Goal: Task Accomplishment & Management: Complete application form

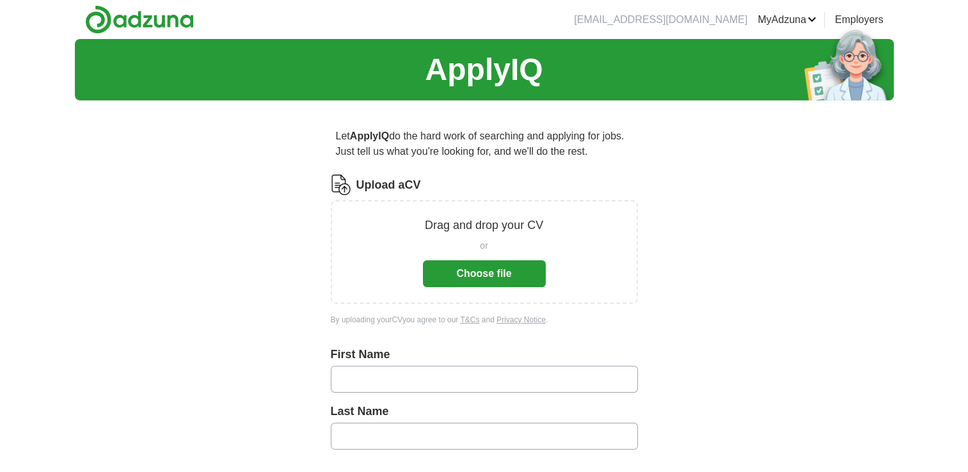
click at [501, 274] on button "Choose file" at bounding box center [484, 273] width 123 height 27
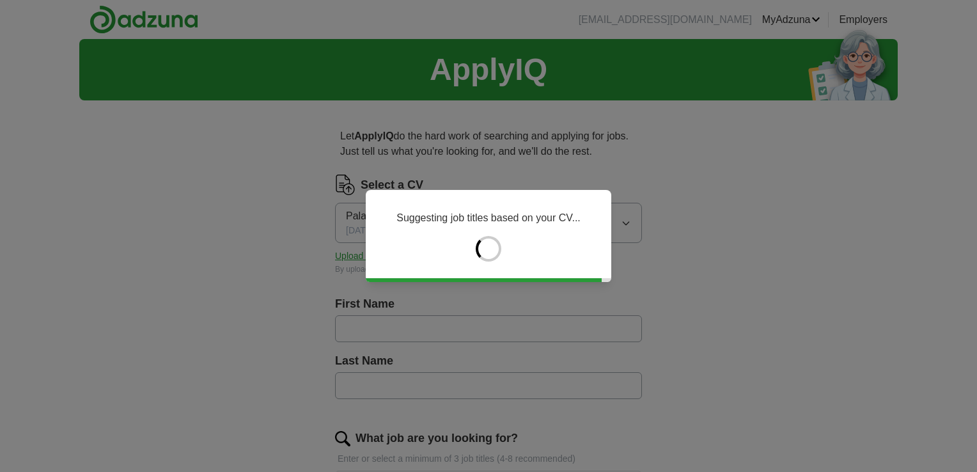
type input "**********"
type input "****"
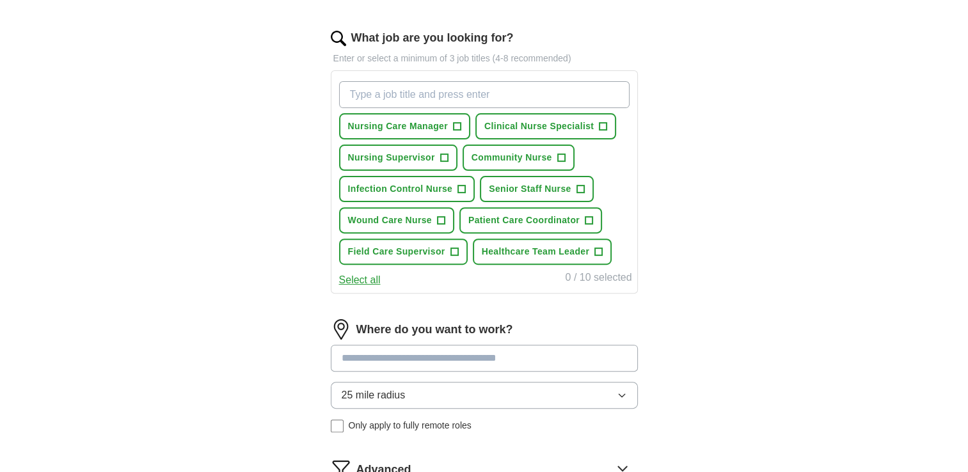
scroll to position [517, 0]
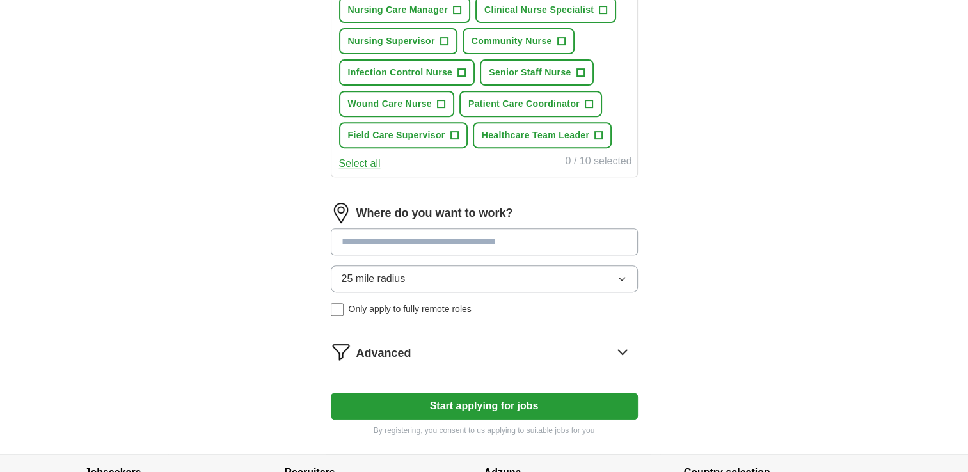
click at [421, 401] on button "Start applying for jobs" at bounding box center [484, 406] width 307 height 27
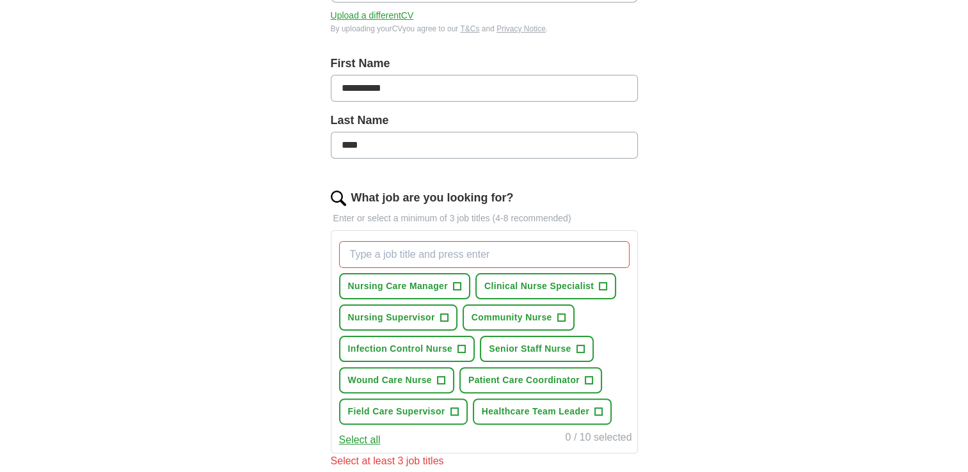
scroll to position [292, 0]
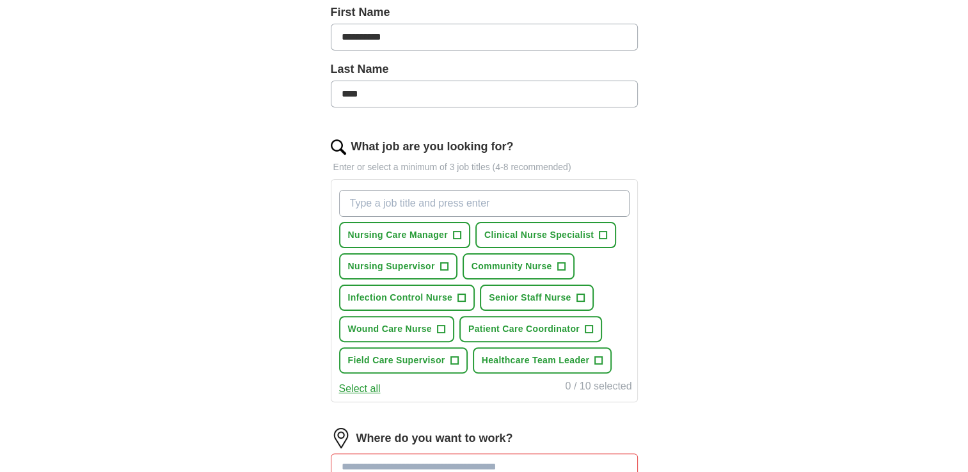
click at [450, 200] on input "What job are you looking for?" at bounding box center [484, 203] width 290 height 27
type input "nurse"
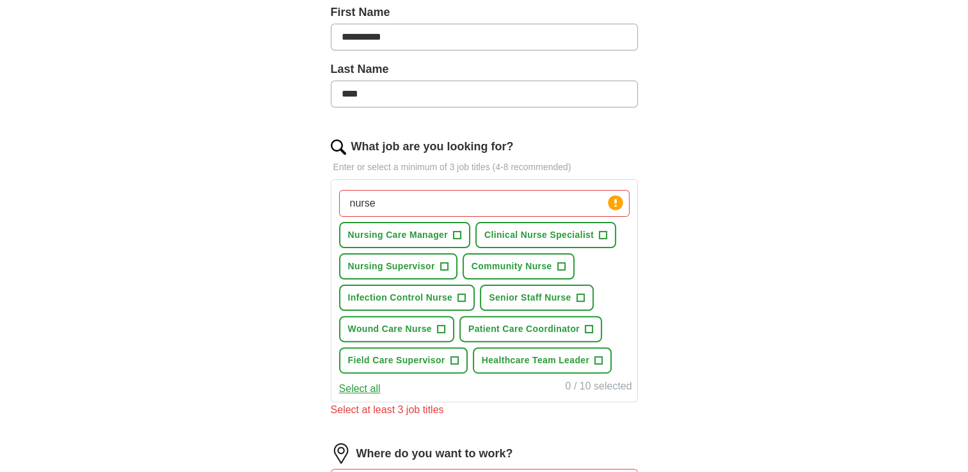
click at [352, 386] on button "Select all" at bounding box center [360, 388] width 42 height 15
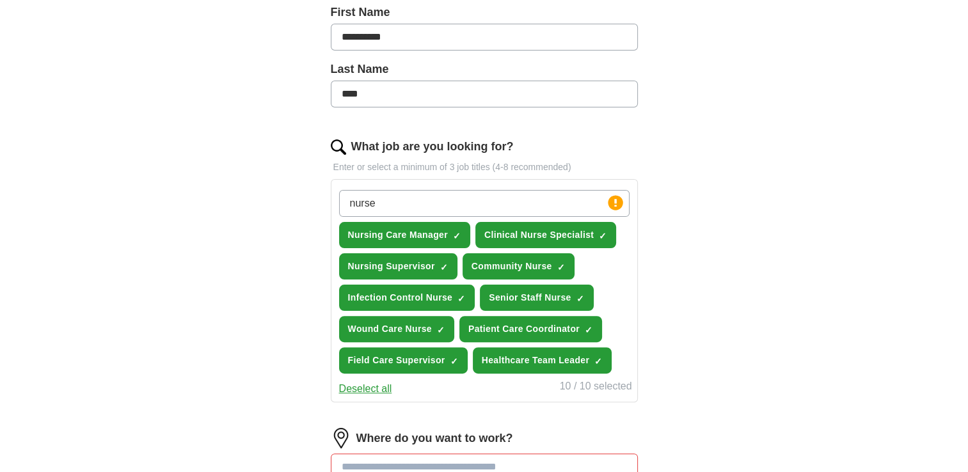
click at [361, 385] on button "Deselect all" at bounding box center [365, 388] width 53 height 15
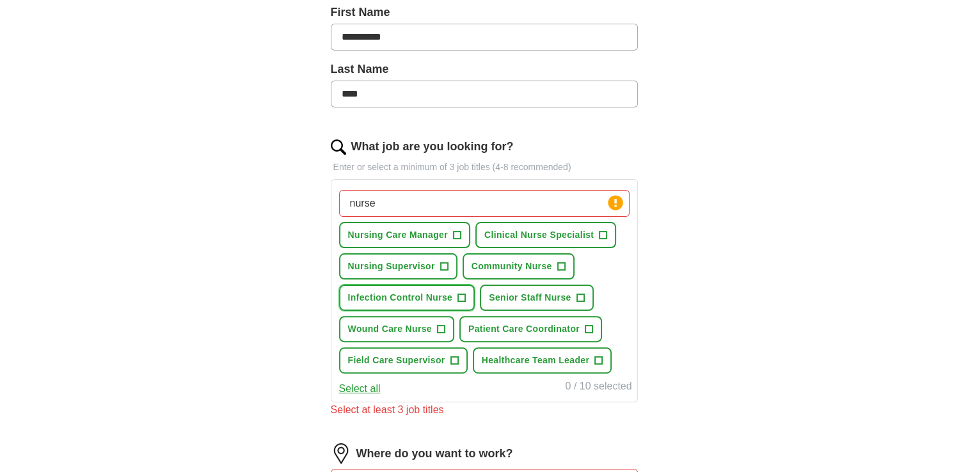
click at [407, 291] on span "Infection Control Nurse" at bounding box center [400, 297] width 105 height 13
click at [407, 329] on span "Wound Care Nurse" at bounding box center [390, 328] width 84 height 13
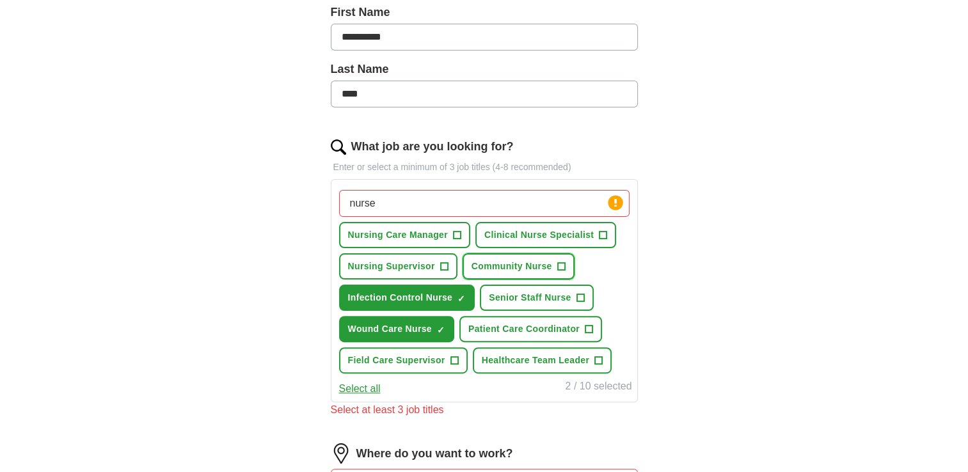
click at [524, 264] on span "Community Nurse" at bounding box center [511, 266] width 81 height 13
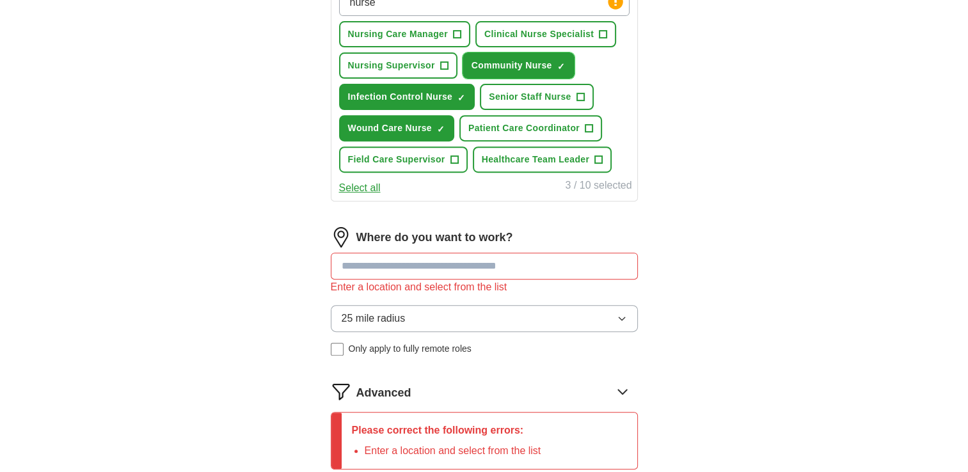
scroll to position [493, 0]
click at [422, 258] on input at bounding box center [484, 265] width 307 height 27
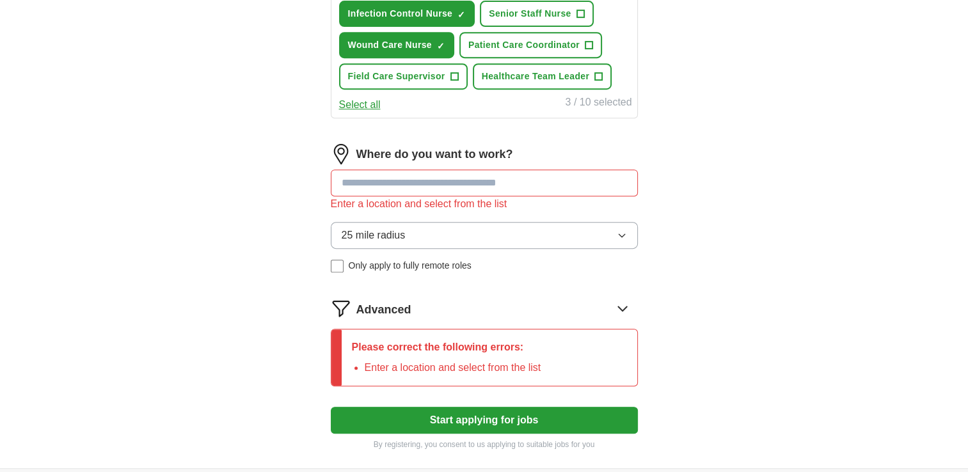
scroll to position [576, 0]
click at [417, 222] on button "25 mile radius" at bounding box center [484, 235] width 307 height 27
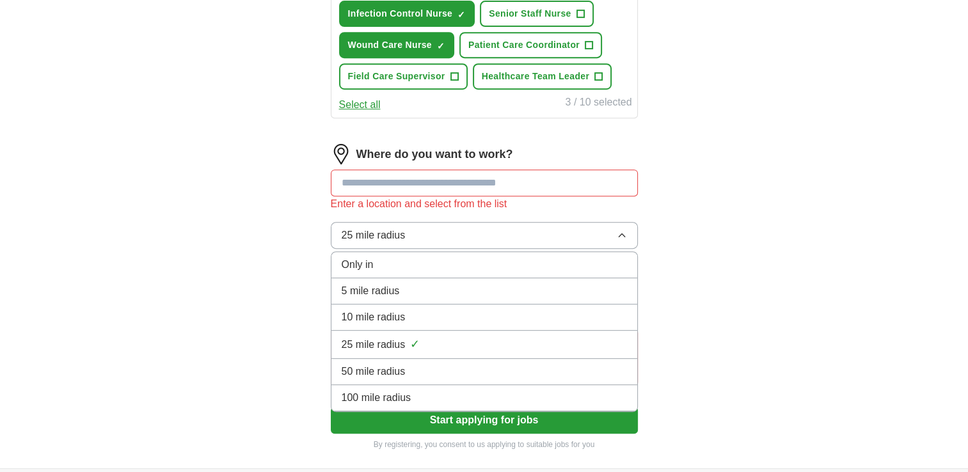
click at [392, 338] on span "25 mile radius" at bounding box center [374, 344] width 64 height 15
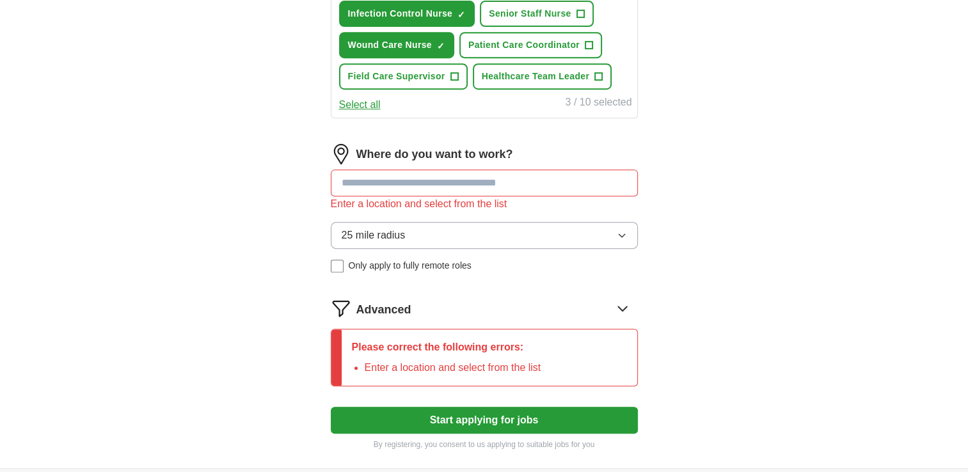
click at [437, 185] on input at bounding box center [484, 182] width 307 height 27
click at [619, 308] on icon at bounding box center [622, 308] width 20 height 20
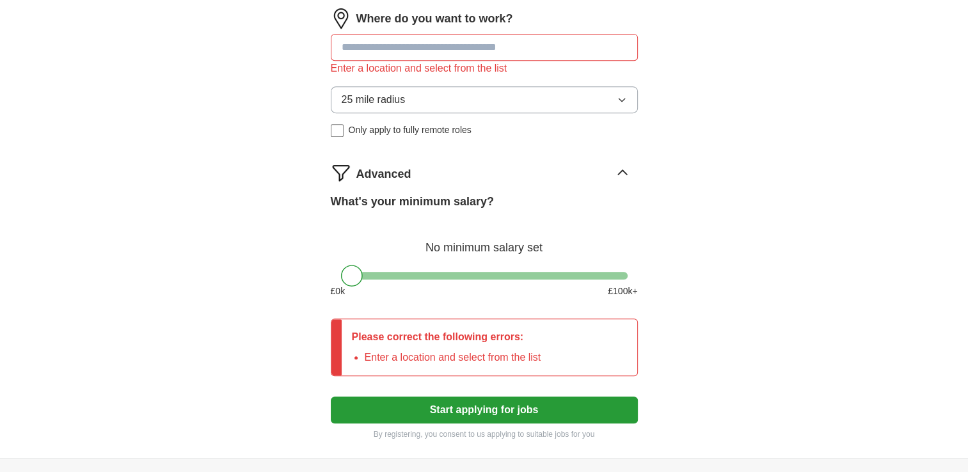
scroll to position [712, 0]
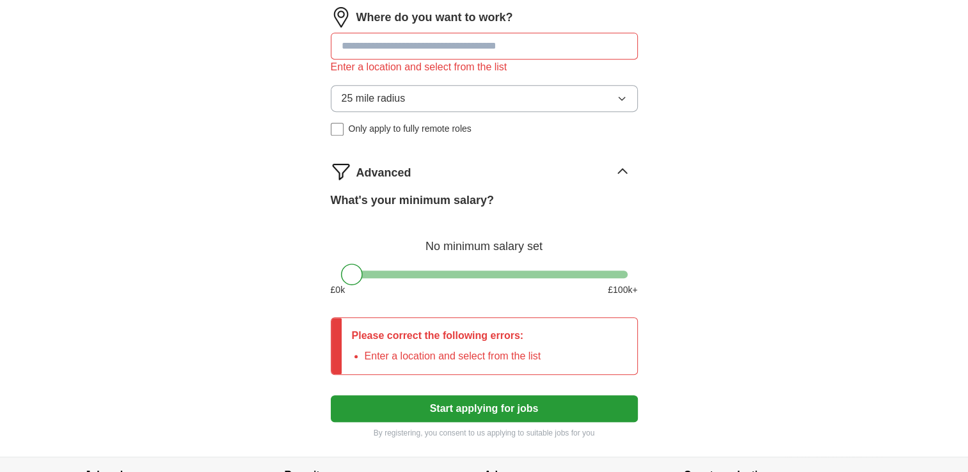
click at [420, 401] on button "Start applying for jobs" at bounding box center [484, 408] width 307 height 27
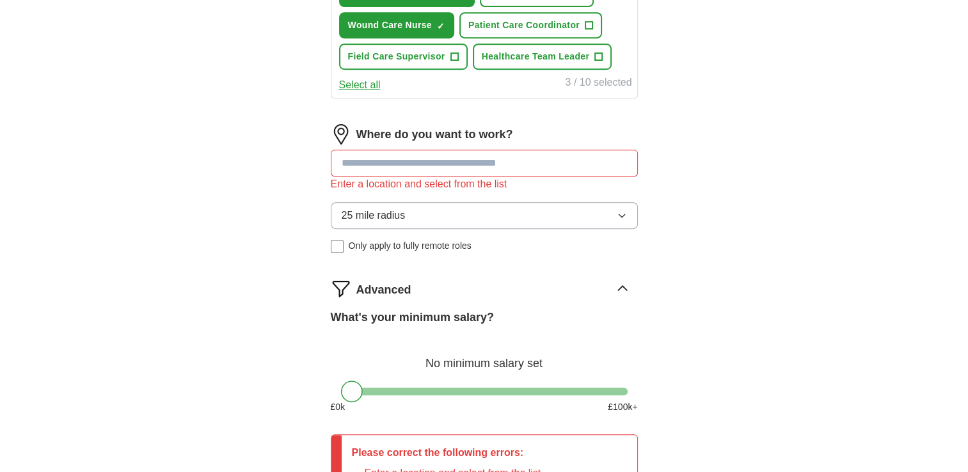
scroll to position [590, 0]
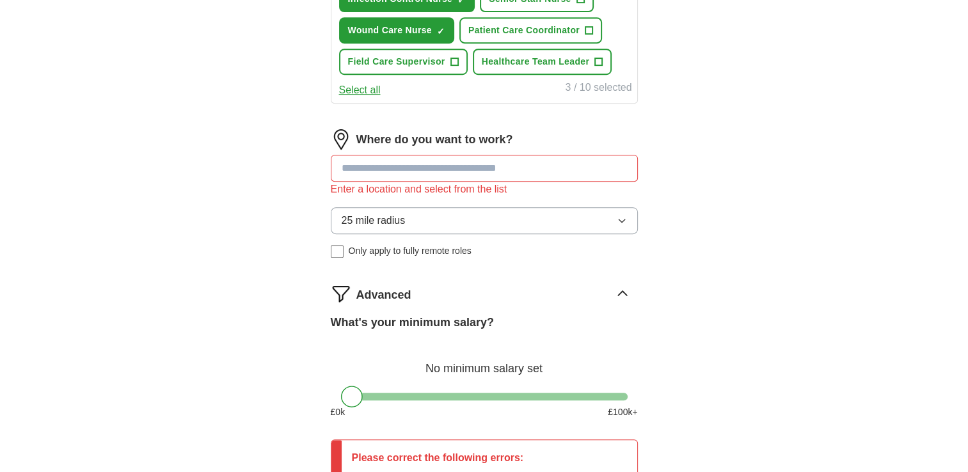
click at [430, 168] on input at bounding box center [484, 168] width 307 height 27
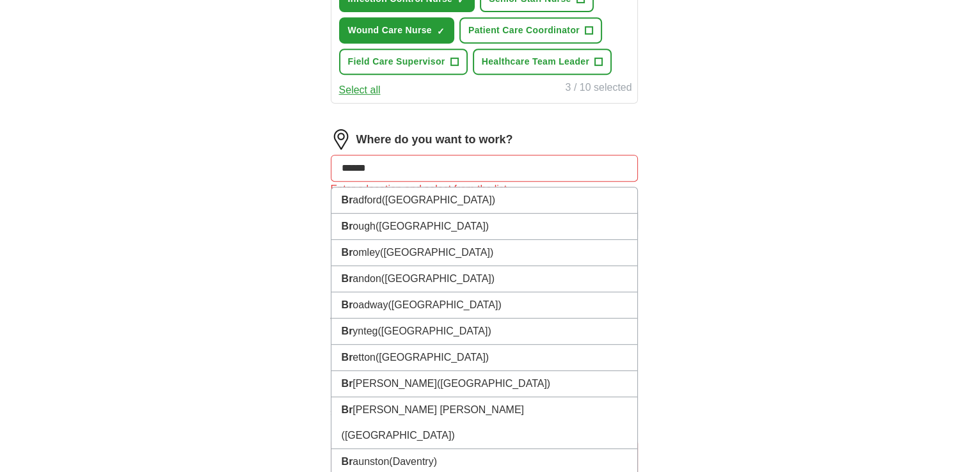
type input "*******"
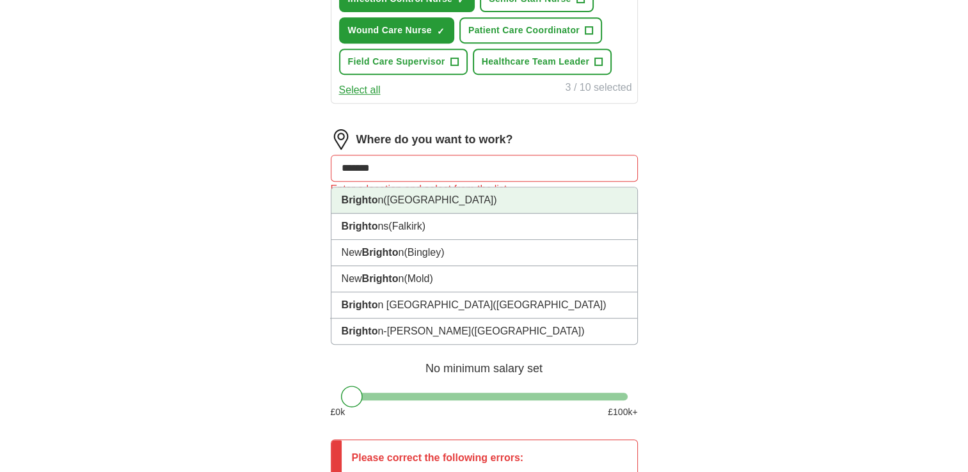
click at [414, 200] on span "([GEOGRAPHIC_DATA])" at bounding box center [439, 199] width 113 height 11
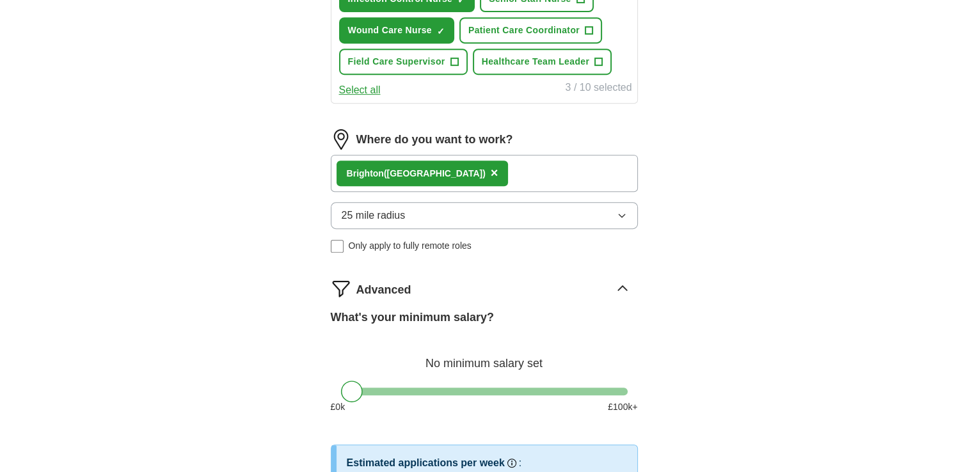
click at [491, 168] on div "Brighto n ([GEOGRAPHIC_DATA]) ×" at bounding box center [484, 173] width 307 height 37
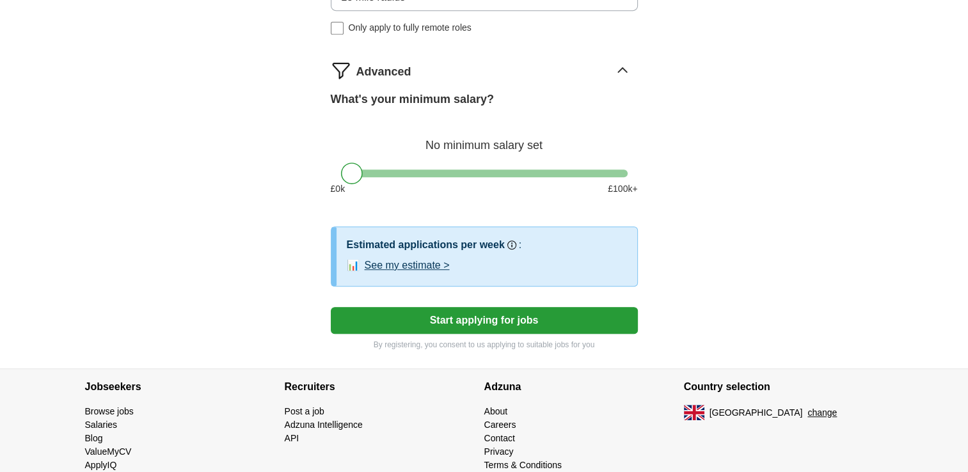
scroll to position [810, 0]
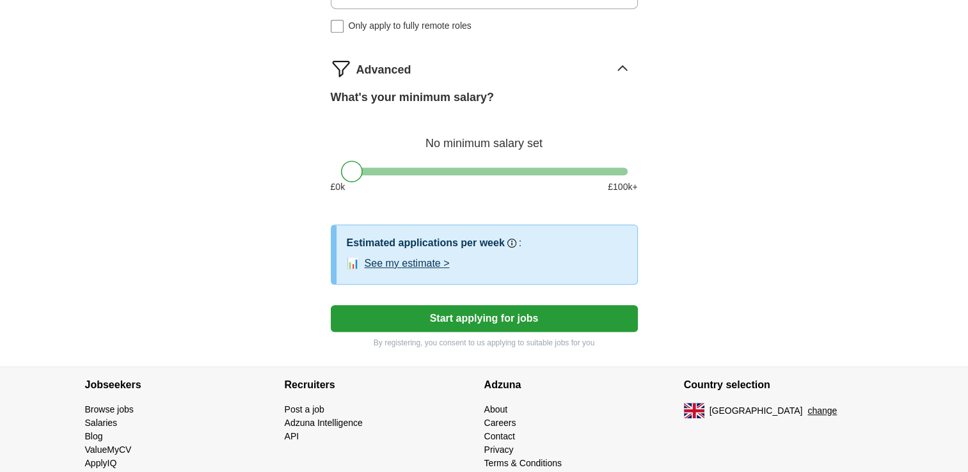
click at [476, 308] on button "Start applying for jobs" at bounding box center [484, 318] width 307 height 27
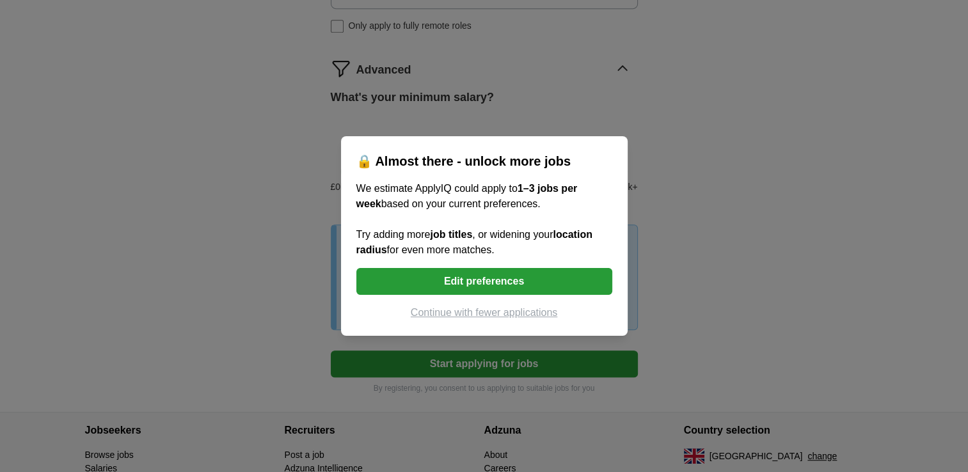
click at [486, 316] on button "Continue with fewer applications" at bounding box center [484, 312] width 256 height 15
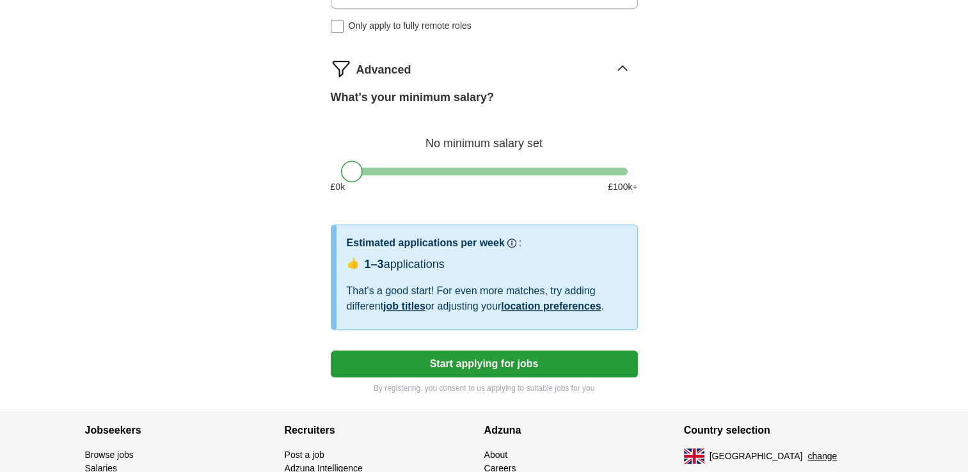
select select "**"
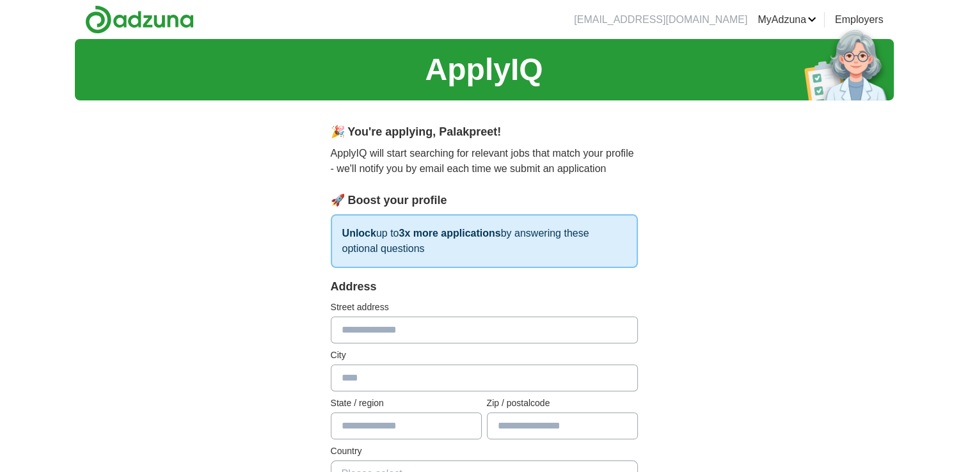
scroll to position [0, 0]
click at [423, 331] on input "text" at bounding box center [484, 330] width 307 height 27
type input "**********"
type input "******"
type input "*******"
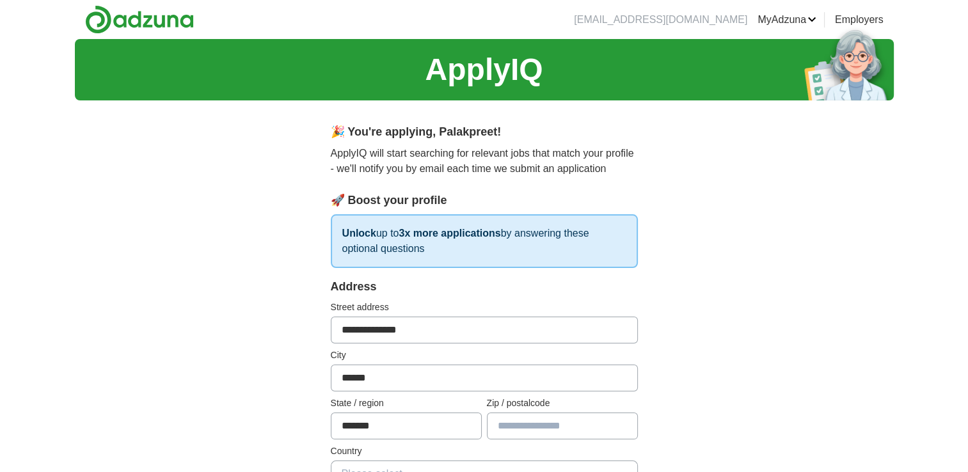
type input "********"
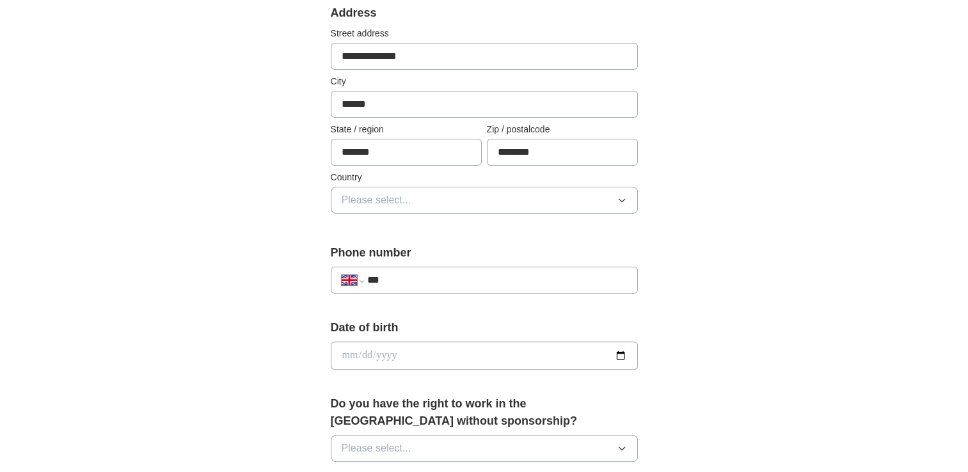
scroll to position [289, 0]
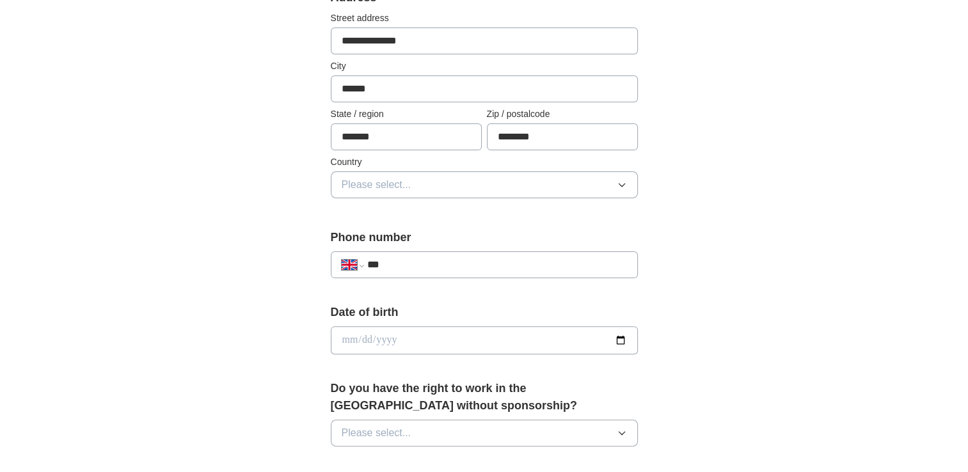
click at [425, 265] on input "***" at bounding box center [496, 264] width 260 height 15
type input "**********"
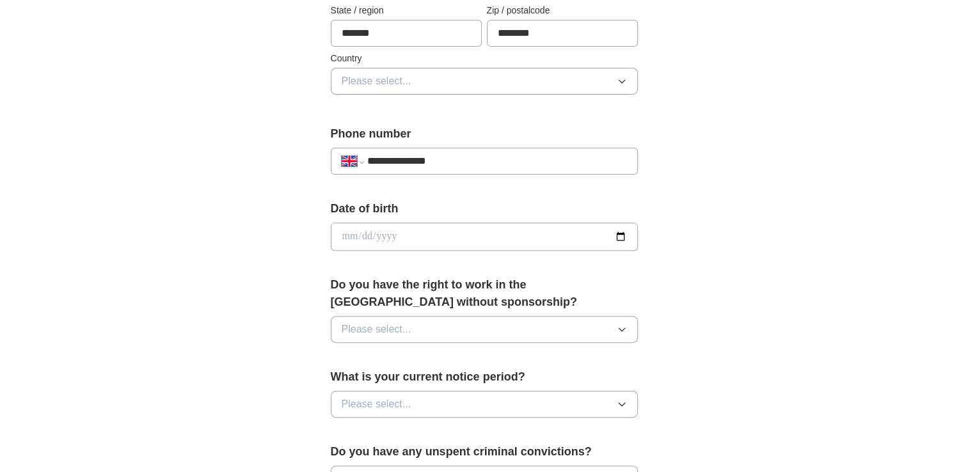
scroll to position [394, 0]
click at [389, 243] on input "date" at bounding box center [484, 235] width 307 height 28
type input "**********"
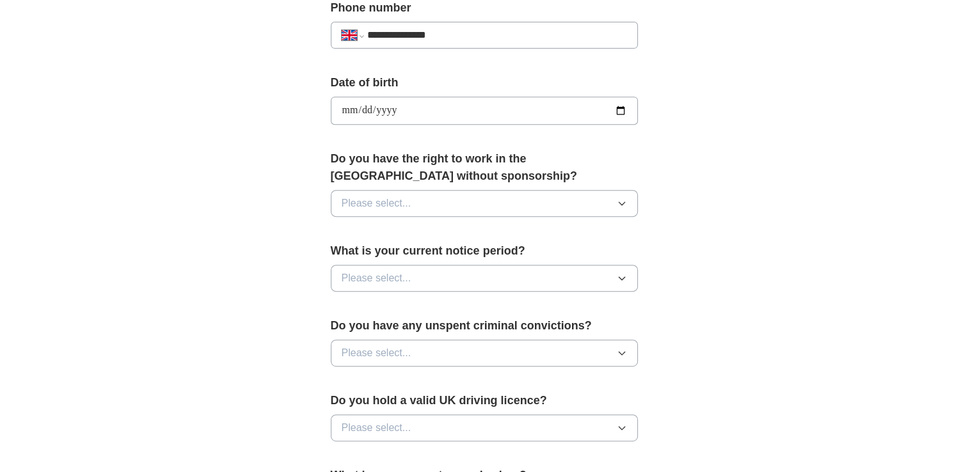
scroll to position [519, 0]
click at [412, 206] on button "Please select..." at bounding box center [484, 202] width 307 height 27
click at [384, 224] on div "Yes" at bounding box center [484, 231] width 285 height 15
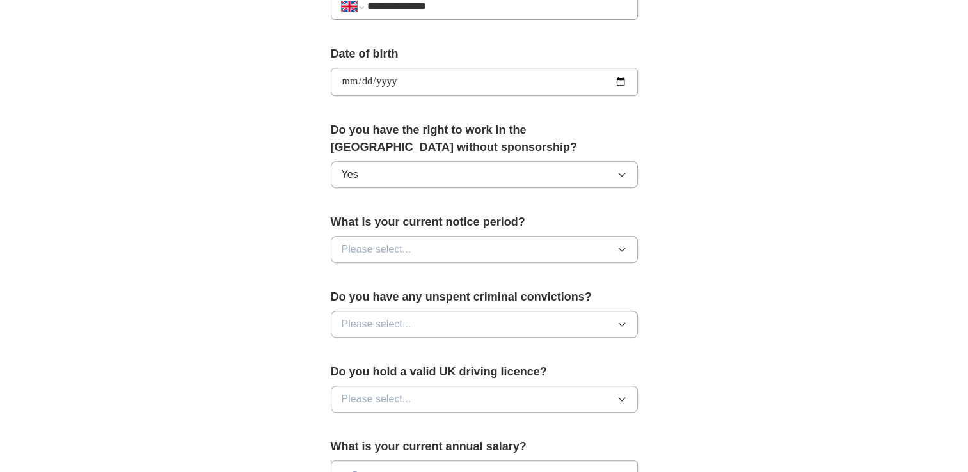
scroll to position [549, 0]
click at [393, 172] on button "Yes" at bounding box center [484, 173] width 307 height 27
click at [238, 182] on div "**********" at bounding box center [484, 63] width 819 height 1147
click at [407, 244] on span "Please select..." at bounding box center [377, 247] width 70 height 15
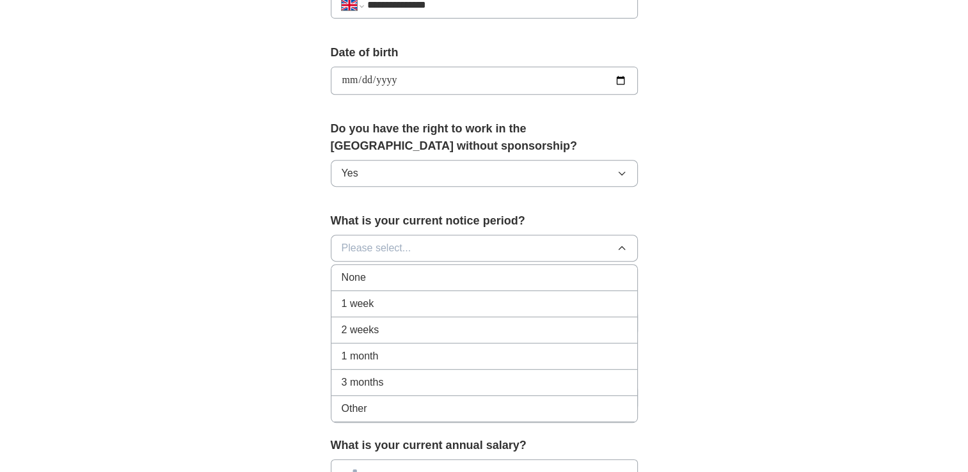
click at [382, 270] on div "None" at bounding box center [484, 277] width 285 height 15
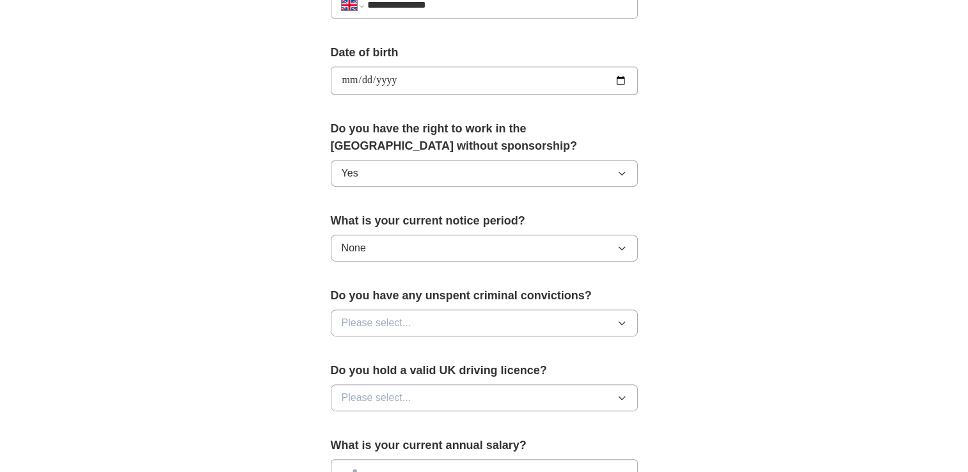
click at [388, 249] on button "None" at bounding box center [484, 248] width 307 height 27
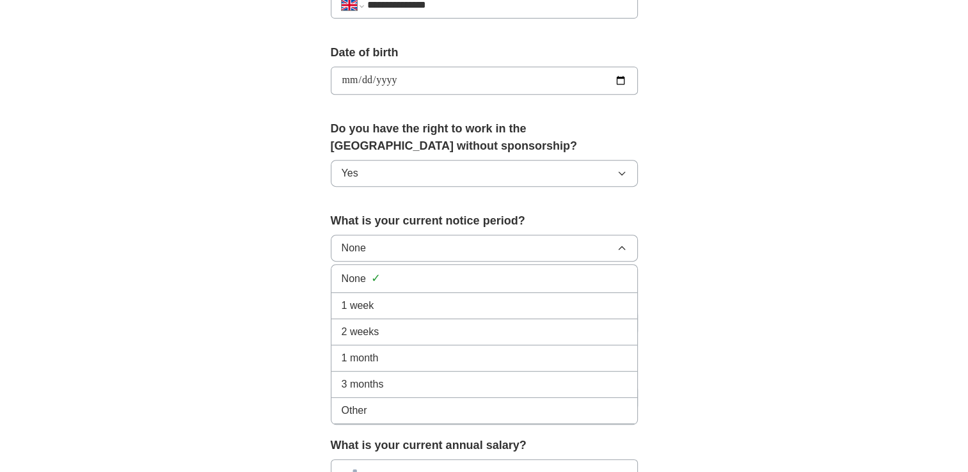
click at [363, 414] on li "Other" at bounding box center [484, 411] width 306 height 26
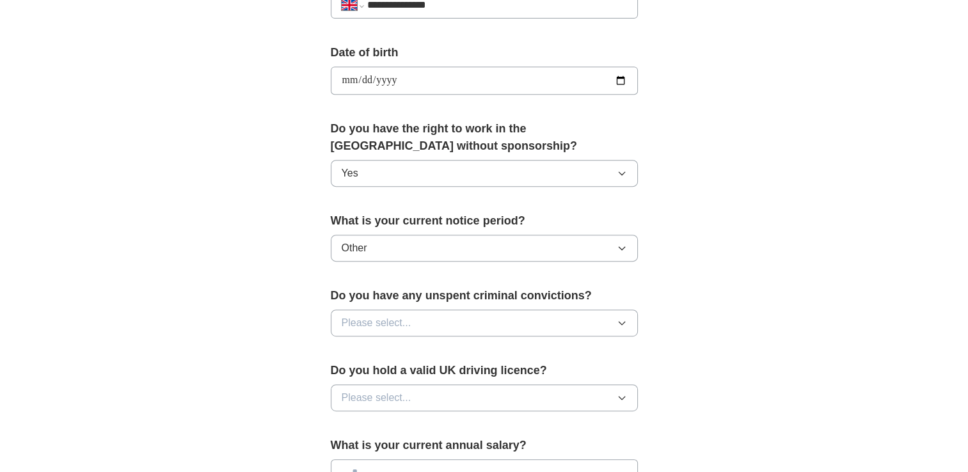
click at [401, 247] on button "Other" at bounding box center [484, 248] width 307 height 27
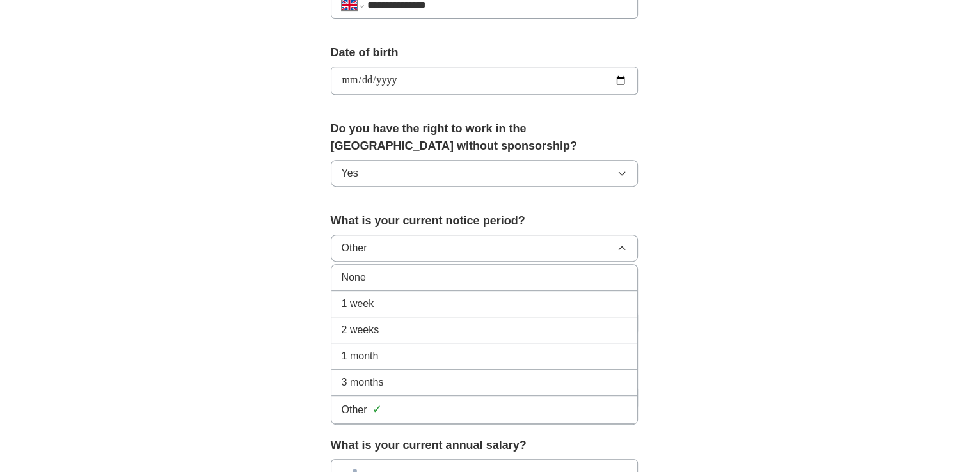
click at [386, 275] on div "None" at bounding box center [484, 277] width 285 height 15
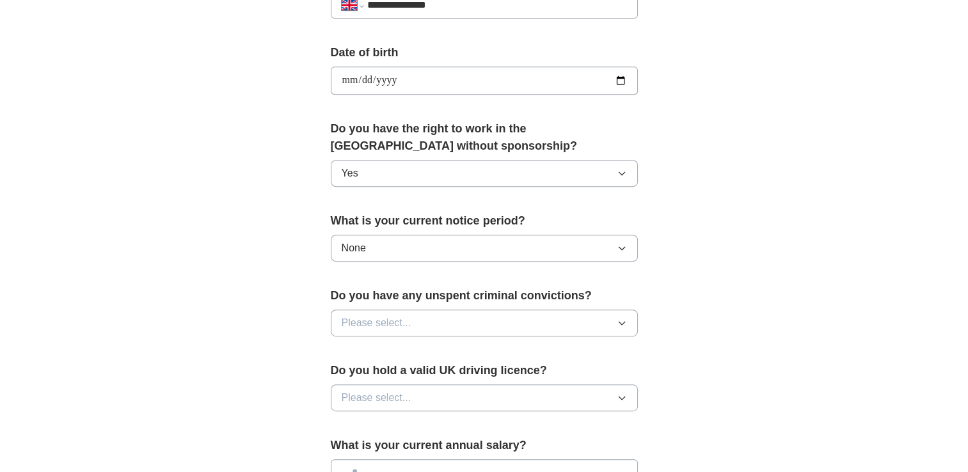
click at [409, 320] on span "Please select..." at bounding box center [377, 322] width 70 height 15
click at [359, 374] on div "No" at bounding box center [484, 378] width 285 height 15
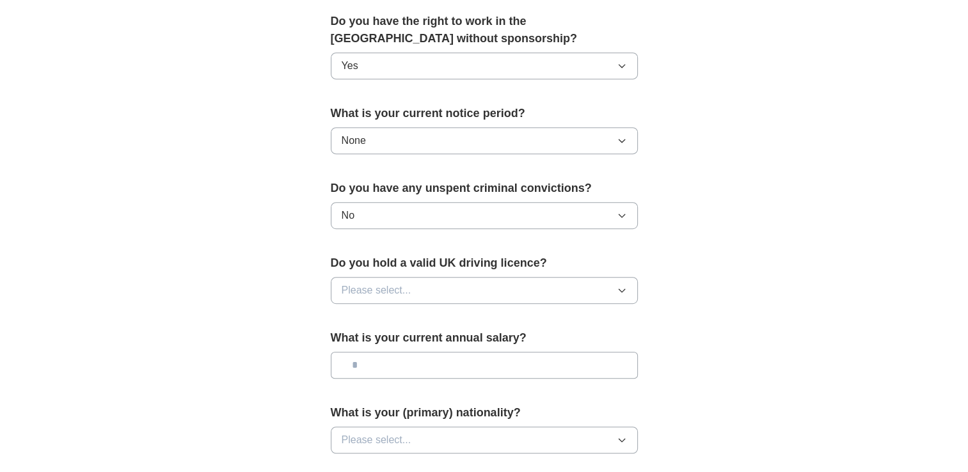
scroll to position [661, 0]
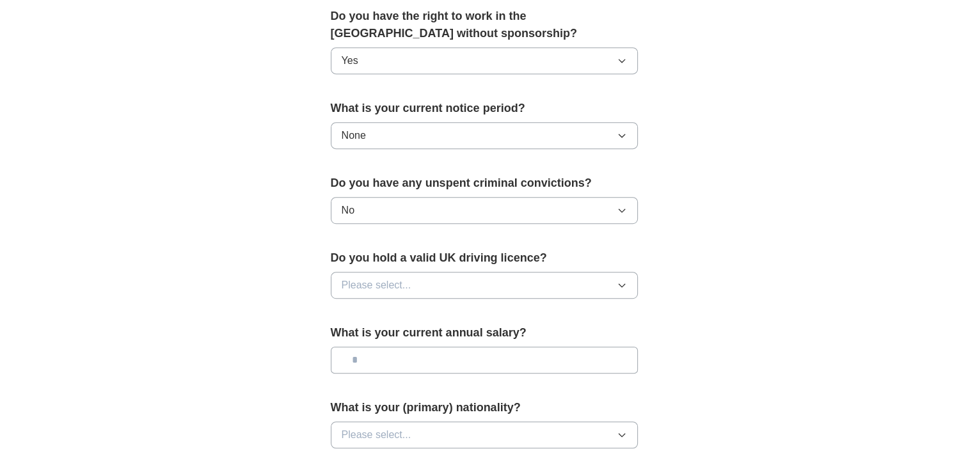
click at [386, 287] on span "Please select..." at bounding box center [377, 285] width 70 height 15
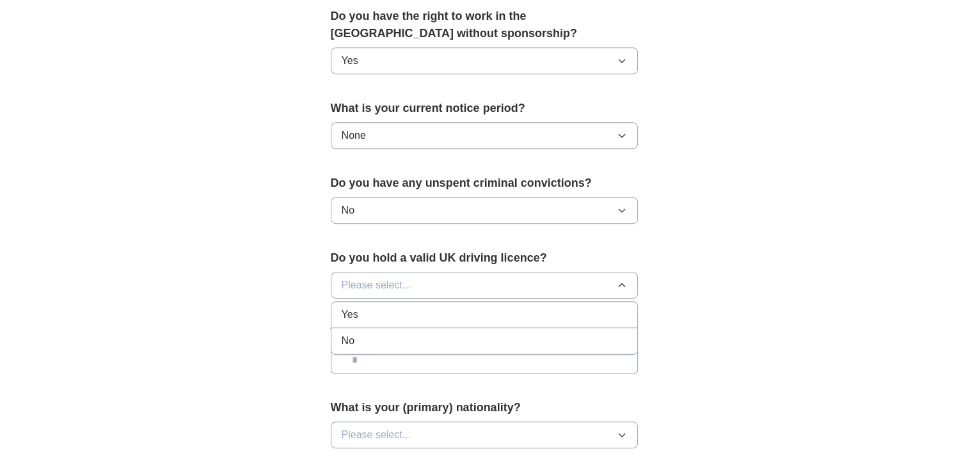
click at [367, 321] on li "Yes" at bounding box center [484, 315] width 306 height 26
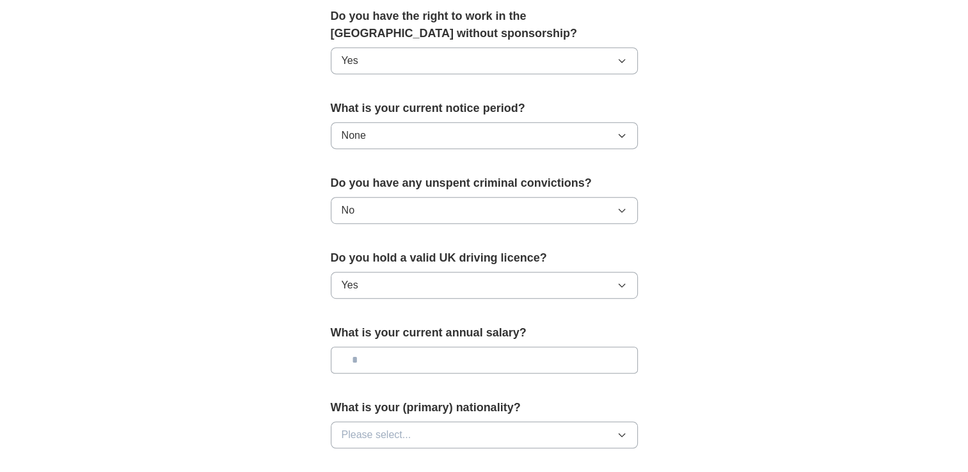
scroll to position [700, 0]
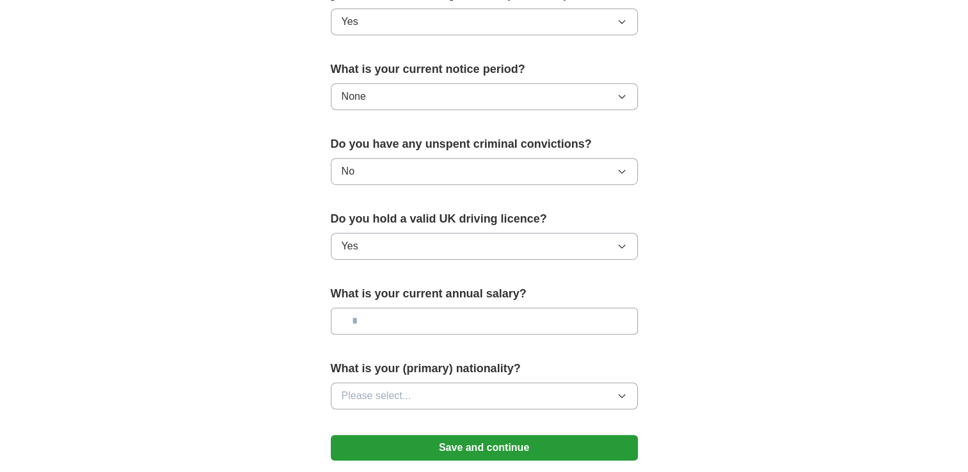
click at [389, 324] on input "text" at bounding box center [484, 321] width 307 height 27
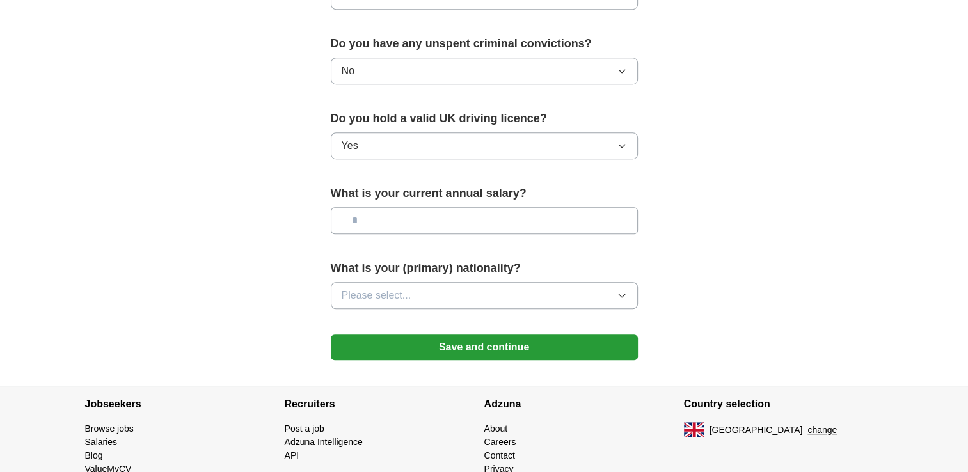
scroll to position [802, 0]
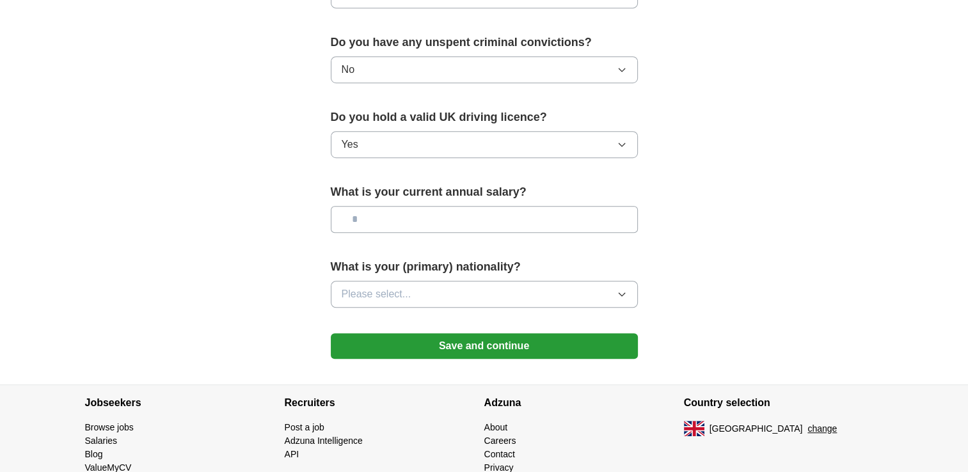
click at [427, 292] on button "Please select..." at bounding box center [484, 294] width 307 height 27
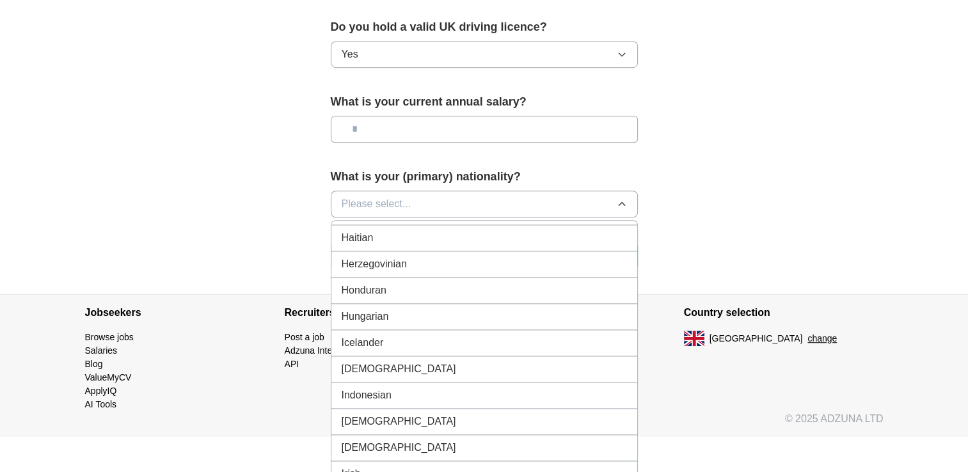
scroll to position [1971, 0]
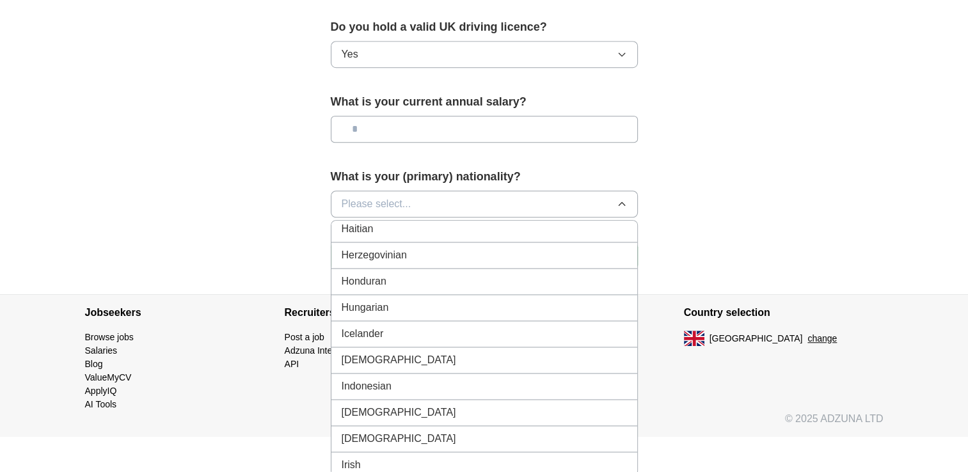
click at [399, 352] on div "[DEMOGRAPHIC_DATA]" at bounding box center [484, 359] width 285 height 15
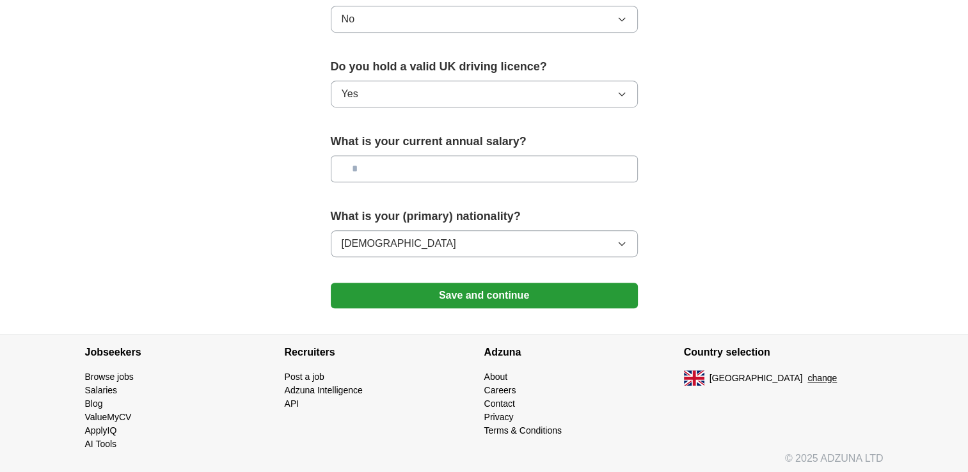
click at [489, 290] on button "Save and continue" at bounding box center [484, 296] width 307 height 26
